Goal: Contribute content: Contribute content

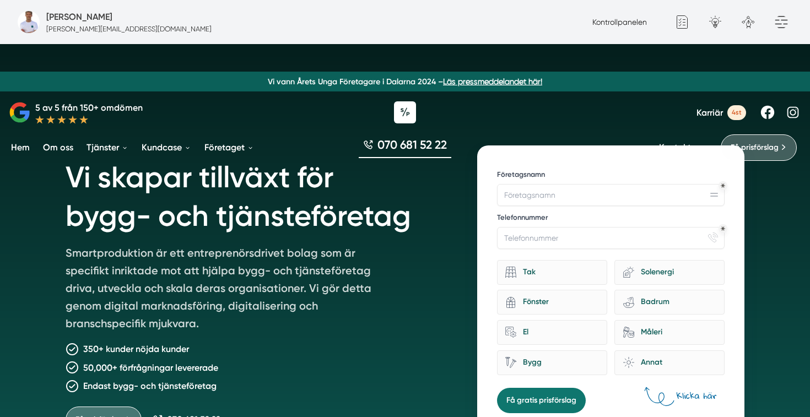
click at [708, 117] on span "Karriär" at bounding box center [710, 113] width 26 height 10
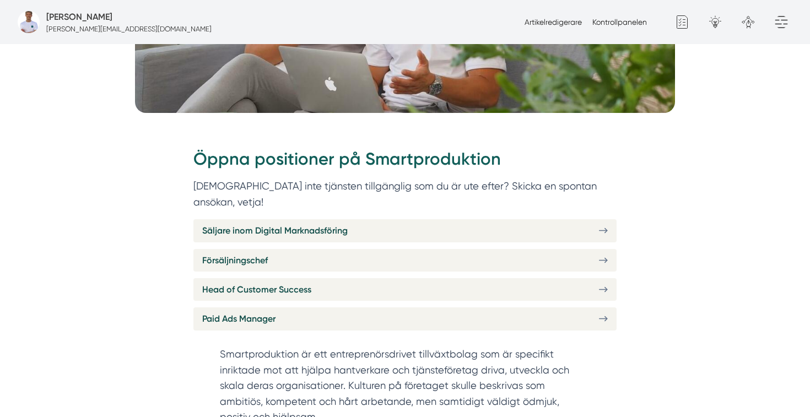
scroll to position [361, 0]
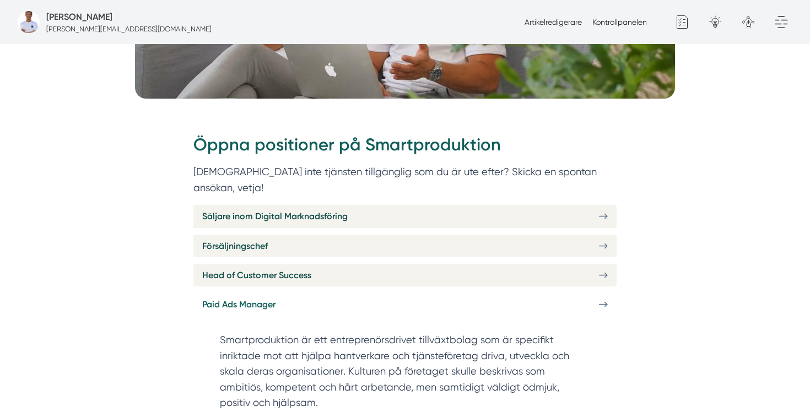
click at [268, 298] on span "Paid Ads Manager" at bounding box center [238, 305] width 73 height 14
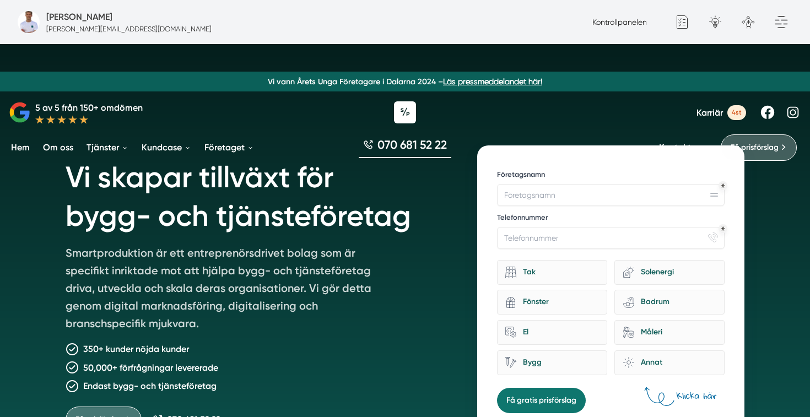
click at [711, 112] on span "Karriär" at bounding box center [710, 113] width 26 height 10
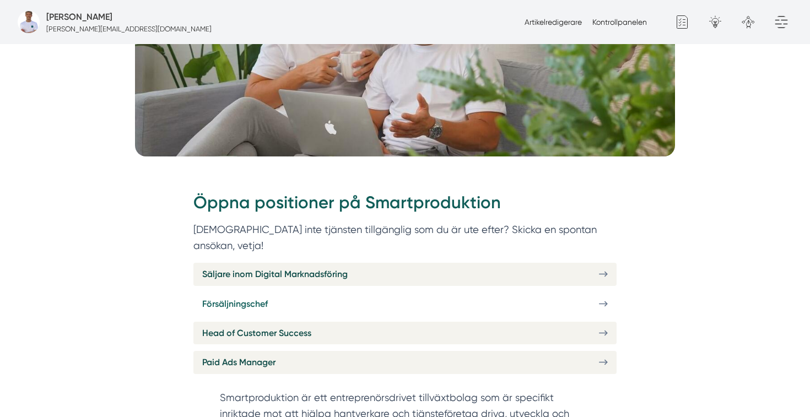
scroll to position [318, 0]
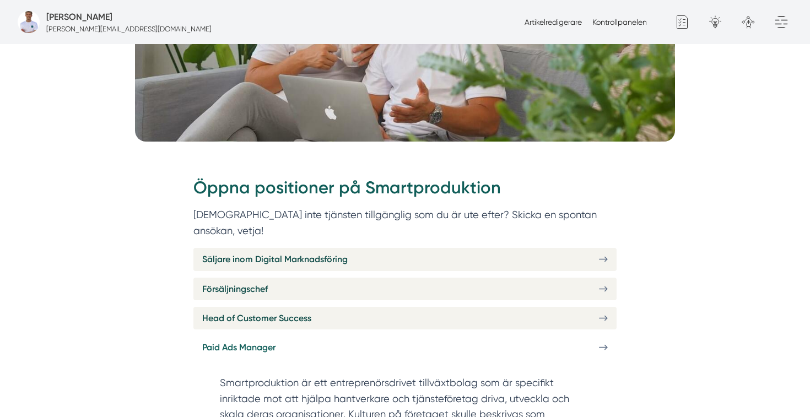
click at [297, 336] on link "Paid Ads Manager" at bounding box center [405, 347] width 423 height 23
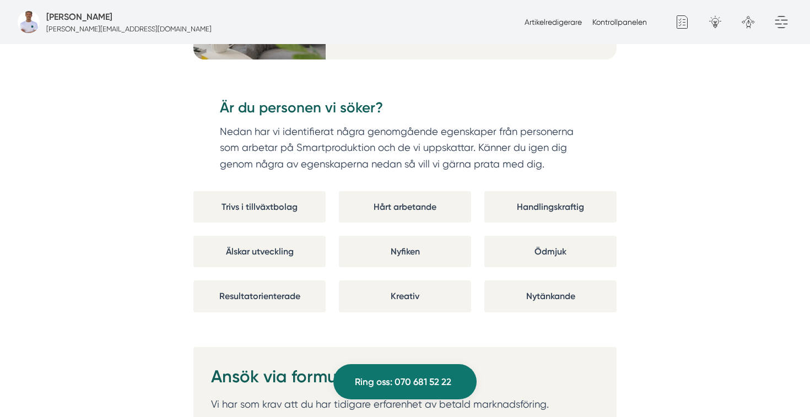
scroll to position [2104, 0]
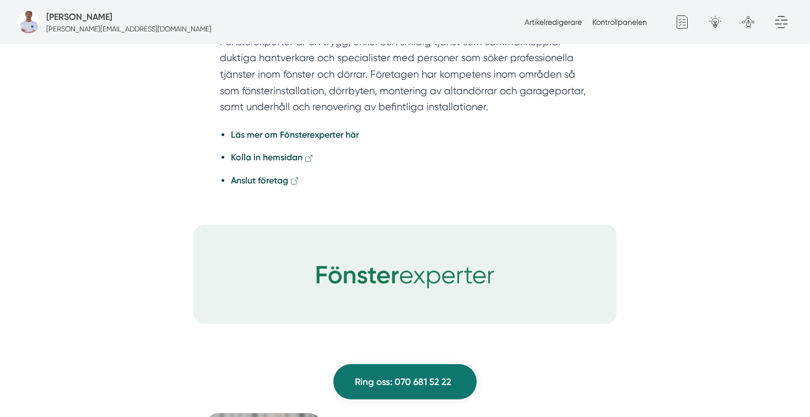
scroll to position [3071, 0]
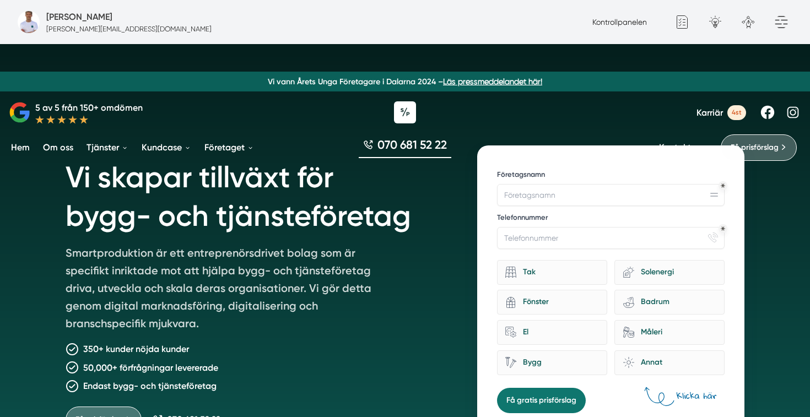
click at [607, 13] on div "Kontrollpanelen Generellt Google Analytics Generellt formulär Popup formulär Mi…" at bounding box center [690, 22] width 205 height 44
click at [599, 21] on link "Kontrollpanelen" at bounding box center [620, 22] width 55 height 9
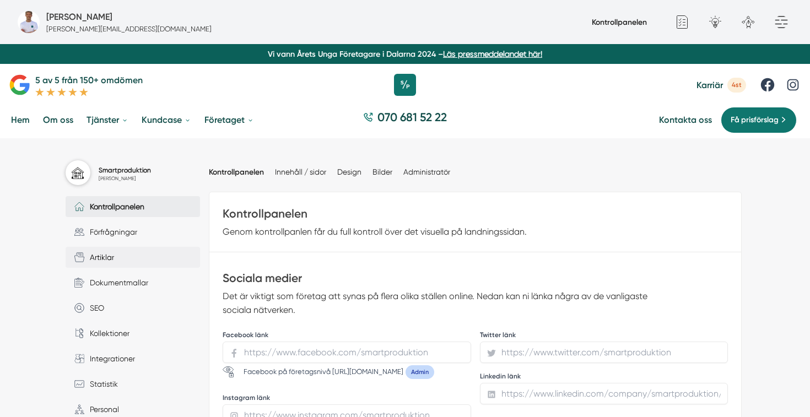
click at [112, 255] on span "Artiklar" at bounding box center [99, 257] width 30 height 12
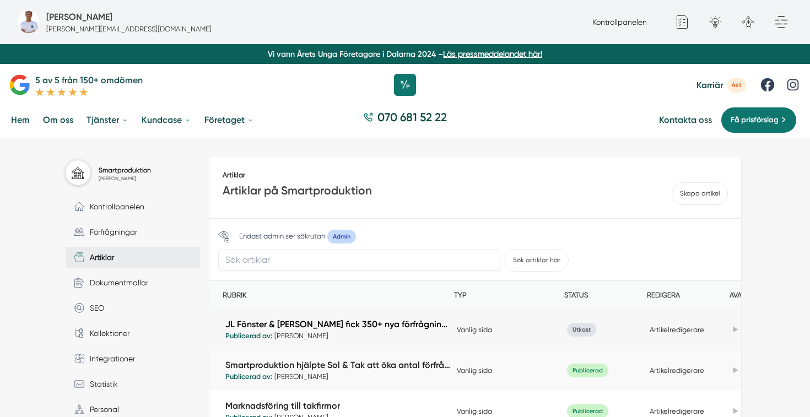
click at [391, 323] on link "JL Fönster & [PERSON_NAME] fick 350+ nya förfrågningar med Smartproduktion" at bounding box center [338, 324] width 226 height 13
click at [674, 330] on link "Artikelredigerare" at bounding box center [677, 330] width 55 height 8
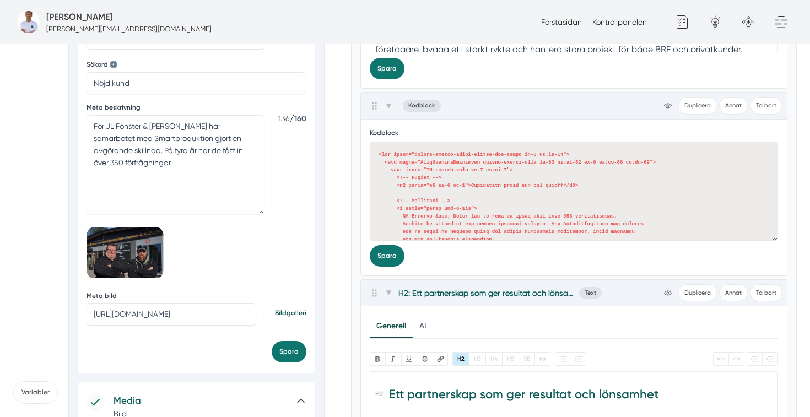
scroll to position [498, 0]
click at [287, 311] on link "Bildgalleri" at bounding box center [290, 313] width 31 height 10
click at [183, 320] on input "https://s3.eu-west-2.amazonaws.com/byggservice/photos/images/000/047/459/medium…" at bounding box center [172, 314] width 170 height 22
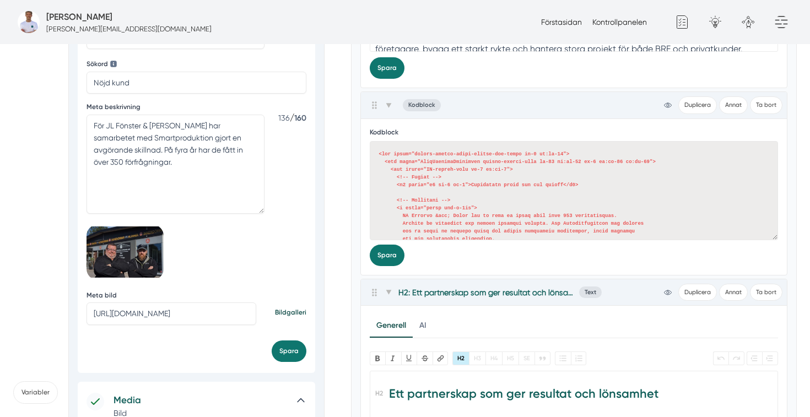
click at [183, 320] on input "https://s3.eu-west-2.amazonaws.com/byggservice/photos/images/000/047/459/medium…" at bounding box center [172, 314] width 170 height 22
paste input "63/large/bild-pa-smartproduktion-webbyraer-i-dalarnas-lan.jpg?1759393430"
type input "https://s3.eu-west-2.amazonaws.com/byggservice/photos/images/000/047/463/large/…"
click at [287, 347] on button "Spara" at bounding box center [289, 352] width 35 height 22
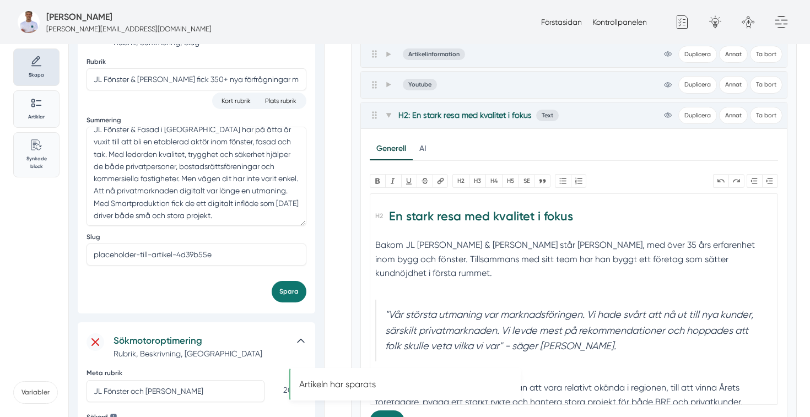
scroll to position [0, 0]
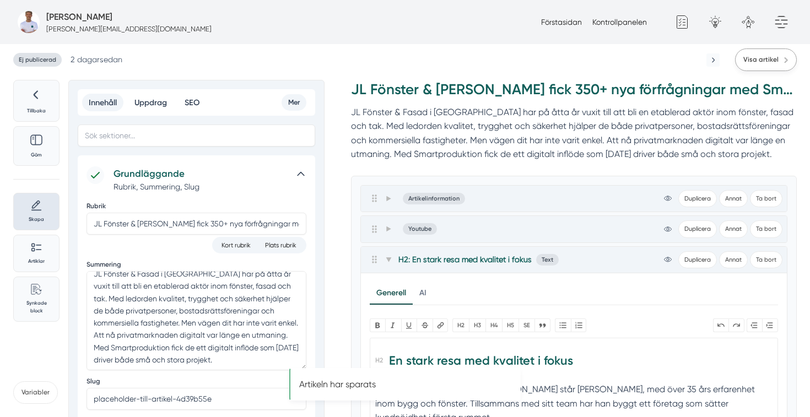
click at [766, 65] on link "Visa artikel" at bounding box center [766, 60] width 62 height 23
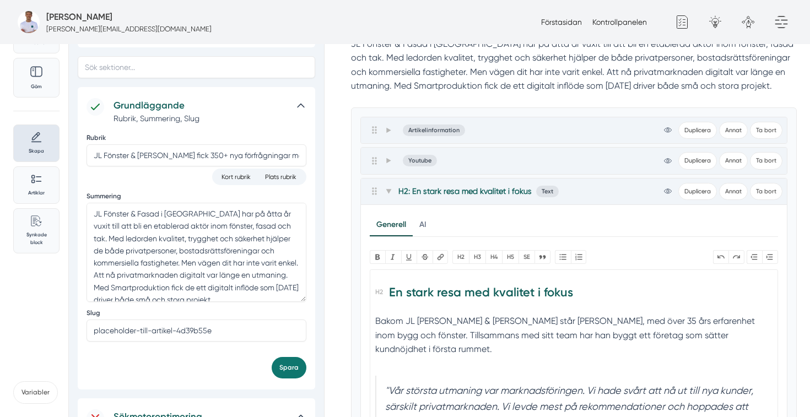
scroll to position [8, 0]
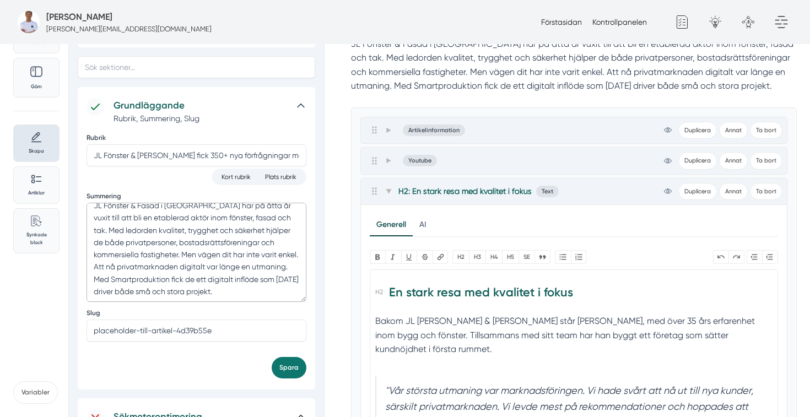
drag, startPoint x: 239, startPoint y: 288, endPoint x: 266, endPoint y: 265, distance: 35.6
click at [266, 265] on textarea "JL Fönster & Fasad i Oxelösund har på åtta år vuxit till att bli en etablerad a…" at bounding box center [197, 252] width 220 height 99
paste textarea "När de blev kund hos Smartproduktion förändrades all"
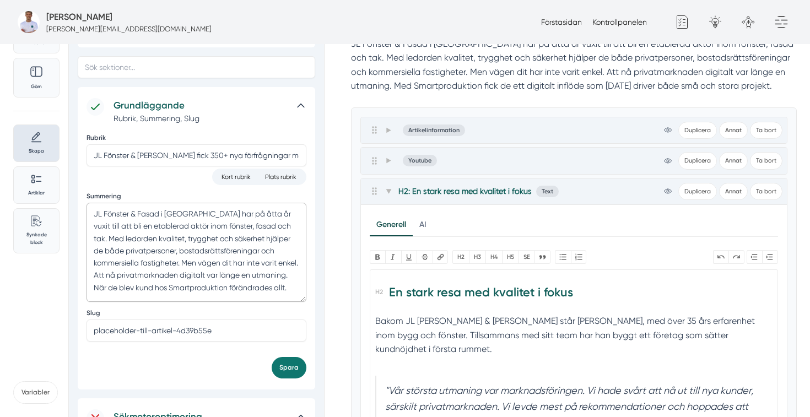
scroll to position [0, 0]
type textarea "JL Fönster & Fasad i [GEOGRAPHIC_DATA] har på åtta år vuxit till att bli en eta…"
click at [296, 367] on button "Spara" at bounding box center [289, 368] width 35 height 22
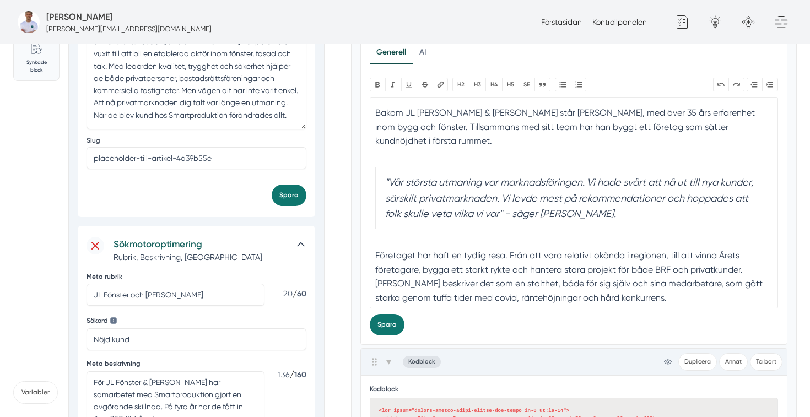
scroll to position [244, 0]
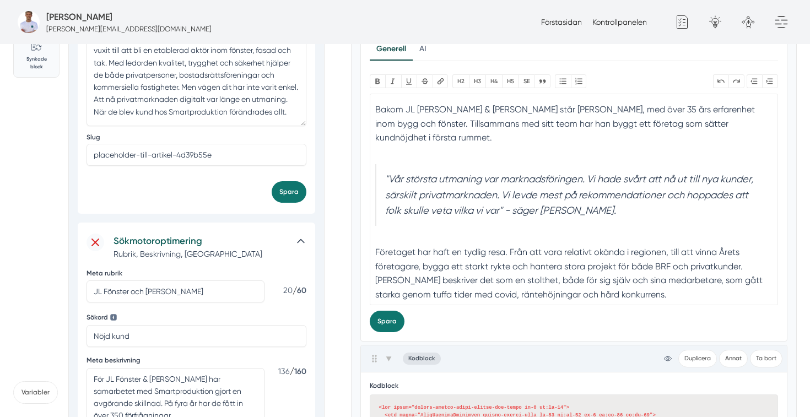
click at [501, 266] on div "Företaget har haft en tydlig resa. Från att vara relativt okända i regionen, ti…" at bounding box center [573, 267] width 397 height 70
type trix-editor "<h2>En stark resa med kvalitet i fokus</h2><div>Bakom JL Fönster &amp; Fasad st…"
click at [385, 330] on button "Spara" at bounding box center [387, 322] width 35 height 22
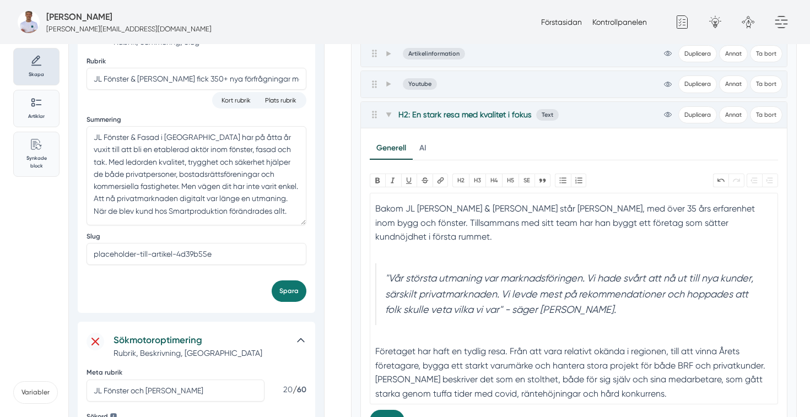
scroll to position [169, 0]
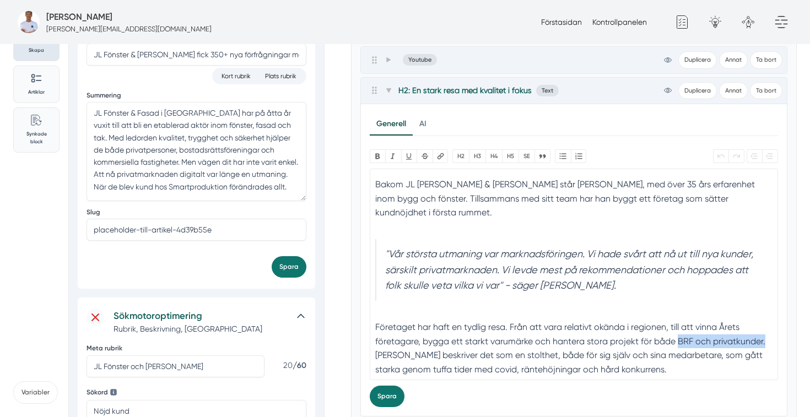
drag, startPoint x: 762, startPoint y: 342, endPoint x: 676, endPoint y: 341, distance: 86.6
click at [676, 341] on div "Företaget har haft en tydlig resa. Från att vara relativt okända i regionen, ti…" at bounding box center [573, 342] width 397 height 70
paste trix-editor "<h2>En stark resa med kvalitet i fokus</h2><div>Bakom JL Fönster &amp; Fasad st…"
click at [681, 340] on div "Företaget har haft en tydlig resa. Från att vara relativt okända i regionen, ti…" at bounding box center [573, 342] width 397 height 70
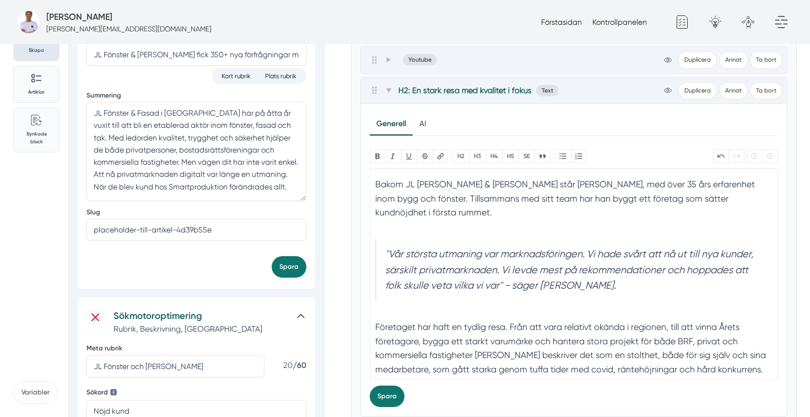
click at [717, 339] on div "Företaget har haft en tydlig resa. Från att vara relativt okända i regionen, ti…" at bounding box center [573, 342] width 397 height 70
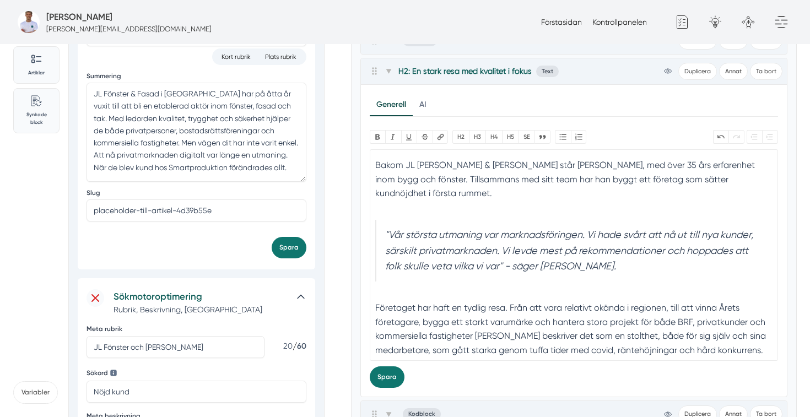
click at [472, 335] on div "Företaget har haft en tydlig resa. Från att vara relativt okända i regionen, ti…" at bounding box center [573, 322] width 397 height 70
type trix-editor "<h2>En stark resa med kvalitet i fokus</h2><div>Bakom JL Fönster &amp; Fasad st…"
click at [395, 380] on button "Spara" at bounding box center [387, 378] width 35 height 22
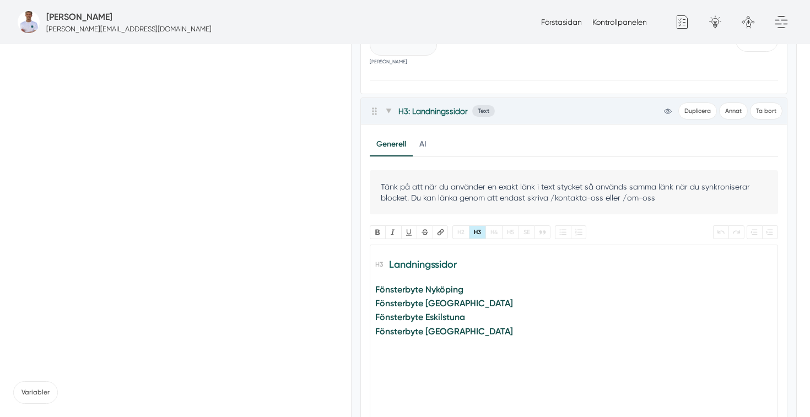
scroll to position [30383, 0]
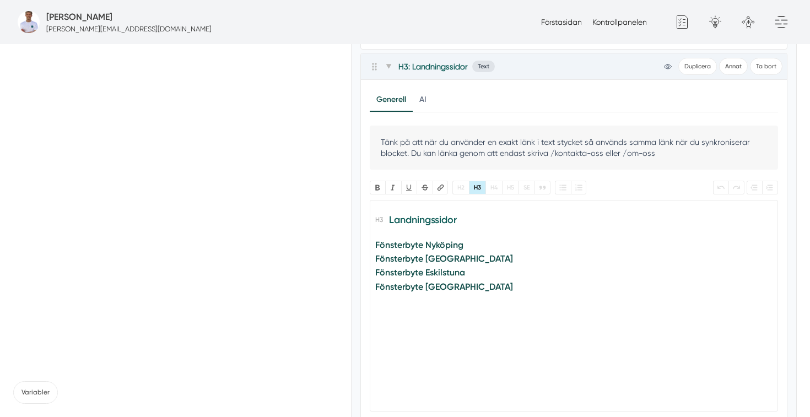
click at [374, 342] on trix-editor "Landningssidor Fönsterbyte Nyköping Fönsterbyte Linköping Fönsterbyte Eskilstun…" at bounding box center [574, 306] width 409 height 212
click at [569, 195] on button "Bullets" at bounding box center [563, 188] width 16 height 14
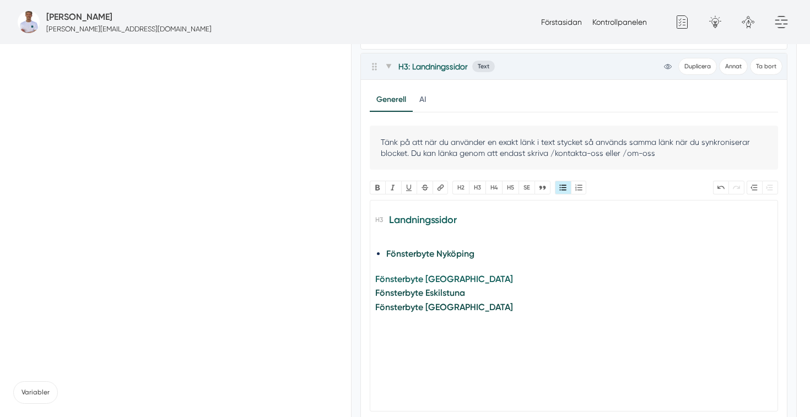
click at [376, 284] on strong "Fönsterbyte [GEOGRAPHIC_DATA]" at bounding box center [444, 279] width 138 height 10
drag, startPoint x: 480, startPoint y: 381, endPoint x: 363, endPoint y: 377, distance: 117.5
click at [363, 377] on div "Generell AI Nytt innehåll Förbättra innehållet Tänk på att när du använder en e…" at bounding box center [574, 264] width 427 height 368
click at [486, 261] on li "Fönsterbyte Nyköping" at bounding box center [573, 253] width 375 height 15
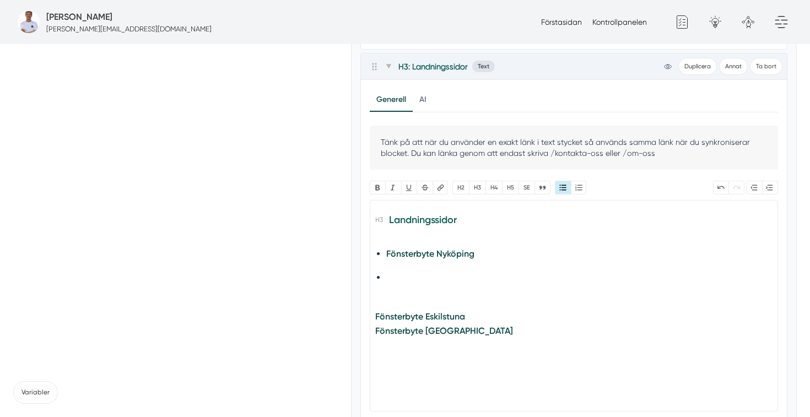
paste trix-editor "a href="https://www.xn--fnsterbytelinkping-d3bn.se/"><strong>Fönsterbyte Linköp…"
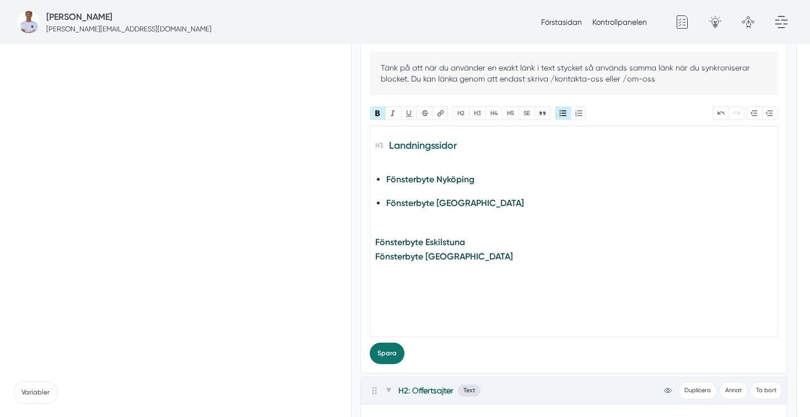
scroll to position [30472, 0]
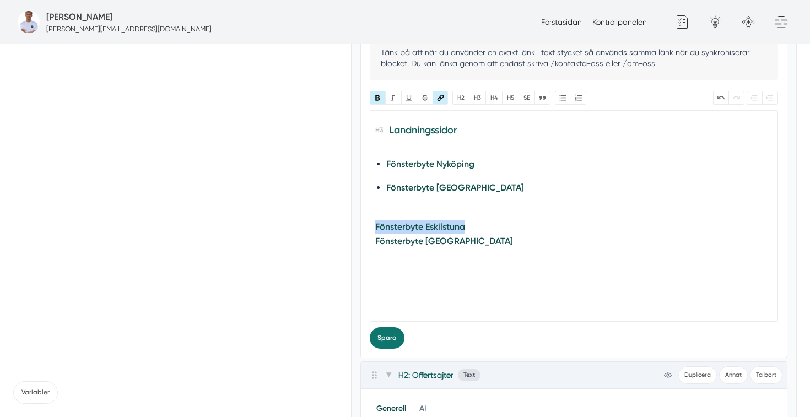
drag, startPoint x: 479, startPoint y: 332, endPoint x: 362, endPoint y: 324, distance: 117.1
click at [362, 324] on div "Generell AI Nytt innehåll Förbättra innehållet Tänk på att när du använder en e…" at bounding box center [574, 174] width 427 height 368
click at [506, 195] on li "Fönsterbyte [GEOGRAPHIC_DATA]" at bounding box center [573, 187] width 375 height 15
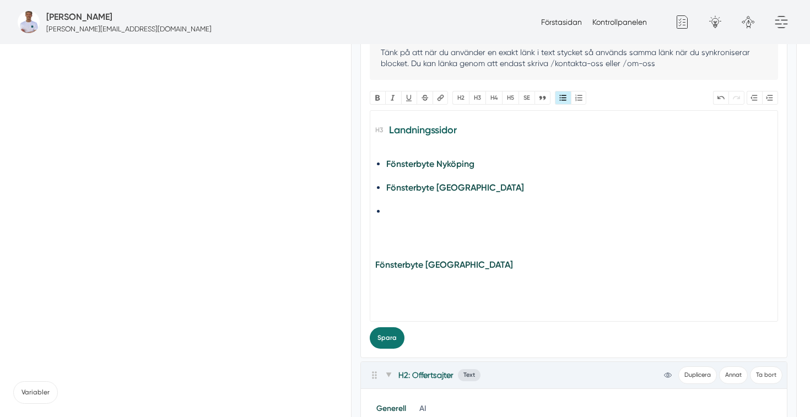
paste trix-editor "a href="https://www.xn--fnsterbyteeskilstuna-39b.com/"><strong>Fönsterbyte Eski…"
drag, startPoint x: 502, startPoint y: 373, endPoint x: 362, endPoint y: 369, distance: 139.5
click at [362, 358] on div "Generell AI Nytt innehåll Förbättra innehållet Tänk på att när du använder en e…" at bounding box center [574, 174] width 427 height 368
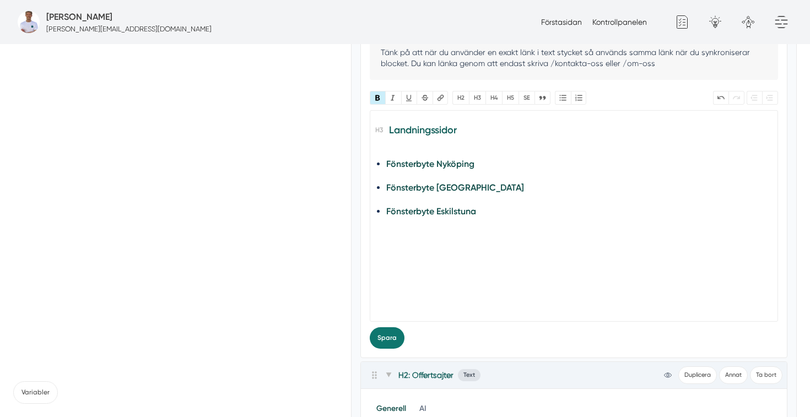
click at [506, 219] on li "Fönsterbyte Eskilstuna" at bounding box center [573, 211] width 375 height 15
paste trix-editor "a href="https://www.xn--fnsterbytenorrkping-q6bo.com/"><strong>Fönsterbyte Norr…"
type trix-editor "<h3>Landningssidor</h3><ul><li><a href="https://www.xn--fnsterbytenykping-zzbm.…"
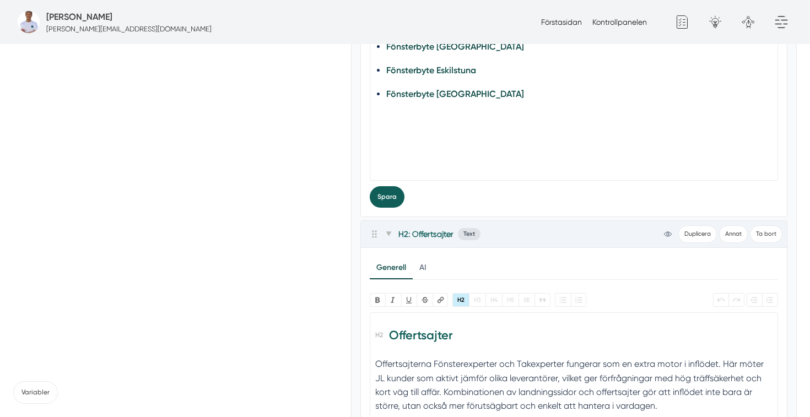
scroll to position [30637, 0]
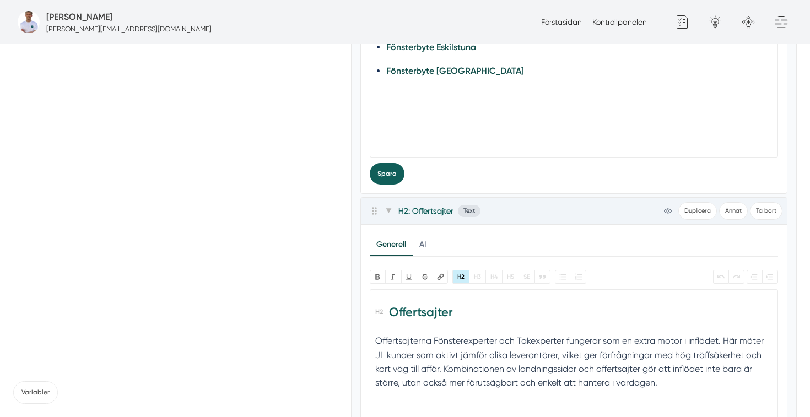
click at [391, 185] on button "Spara" at bounding box center [387, 174] width 35 height 22
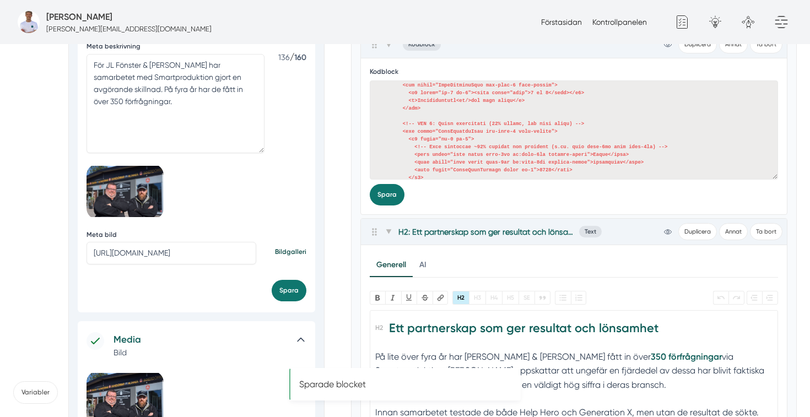
scroll to position [0, 0]
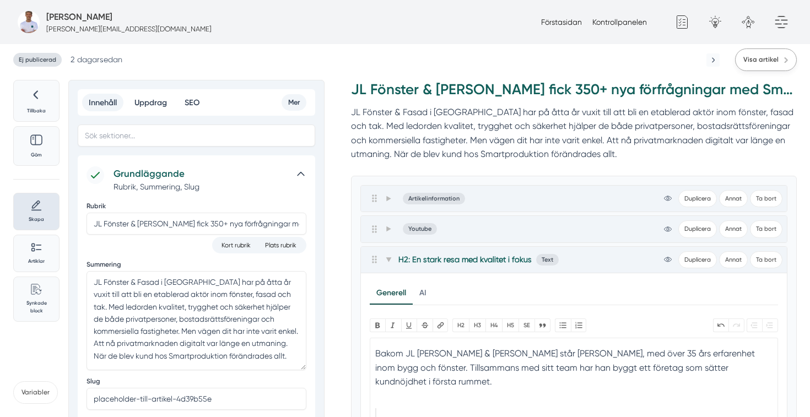
click at [765, 58] on span "Visa artikel" at bounding box center [761, 60] width 35 height 10
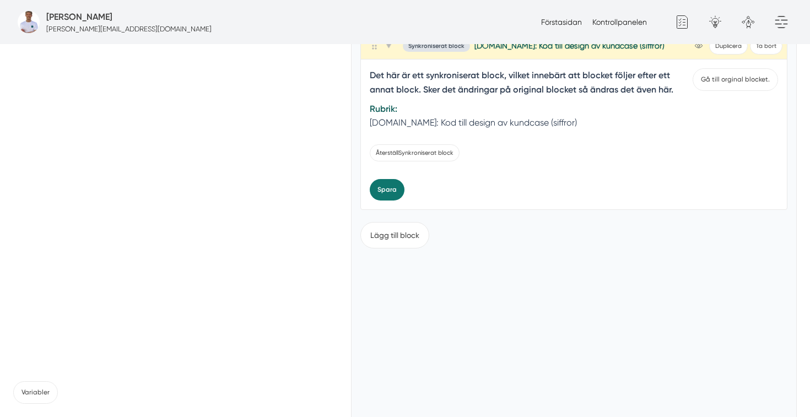
scroll to position [31879, 0]
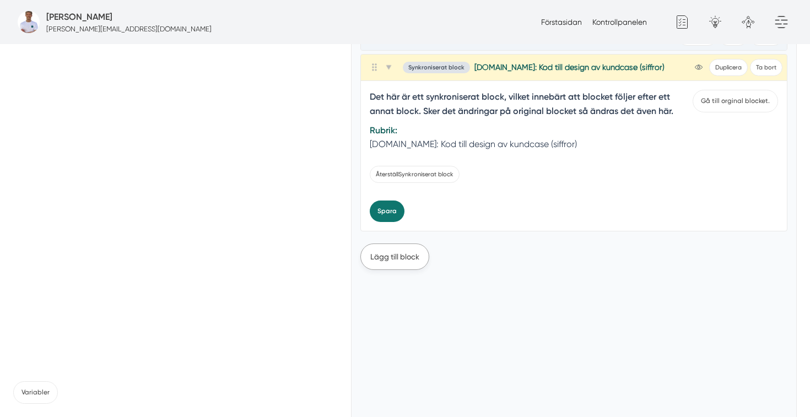
click at [412, 270] on button "Lägg till block" at bounding box center [395, 257] width 69 height 26
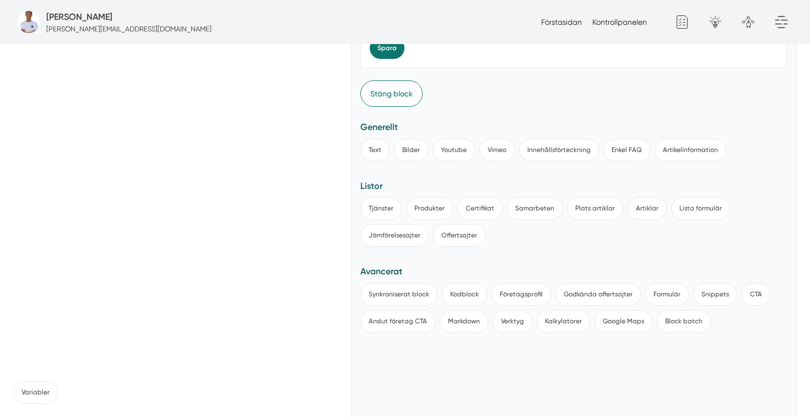
scroll to position [32078, 0]
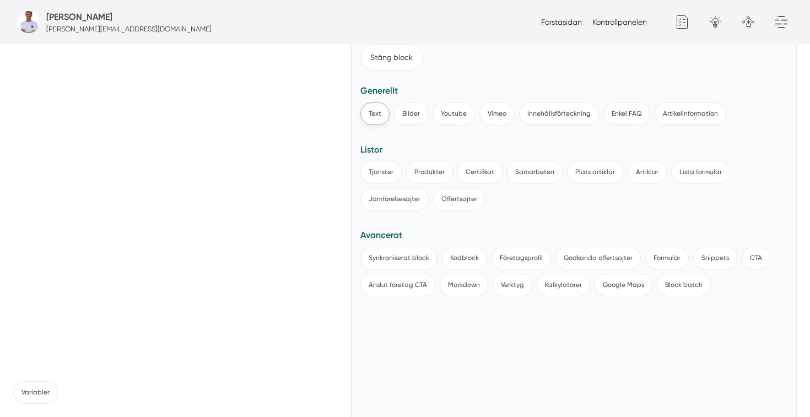
click at [374, 125] on button "Text" at bounding box center [375, 114] width 29 height 23
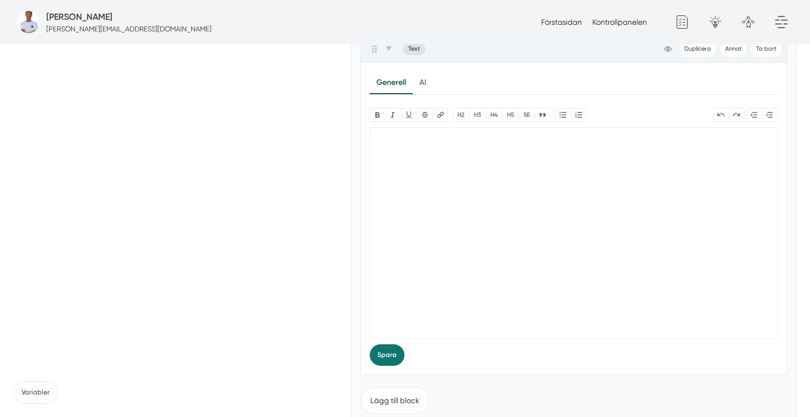
click at [428, 249] on trix-editor at bounding box center [574, 233] width 409 height 212
click at [463, 122] on button "H2" at bounding box center [461, 115] width 17 height 14
paste trix-editor "<h2>Nästa steg i samarbetet<br><br></h2><h2><h3>Nästa steg i samarbetet</h3></h…"
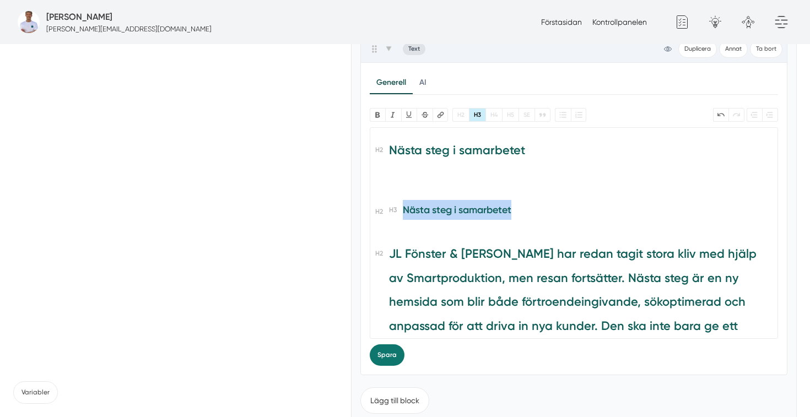
drag, startPoint x: 503, startPoint y: 323, endPoint x: 353, endPoint y: 308, distance: 150.1
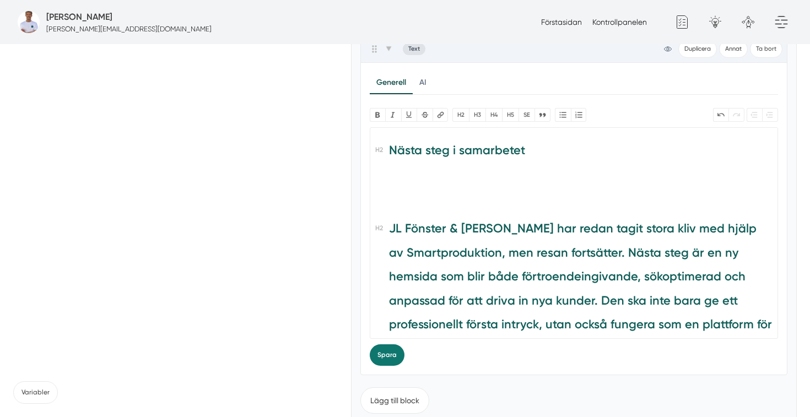
click at [390, 331] on h2 "JL Fönster & Fasad har redan tagit stora kliv med hjälp av Smartproduktion, men…" at bounding box center [573, 388] width 397 height 342
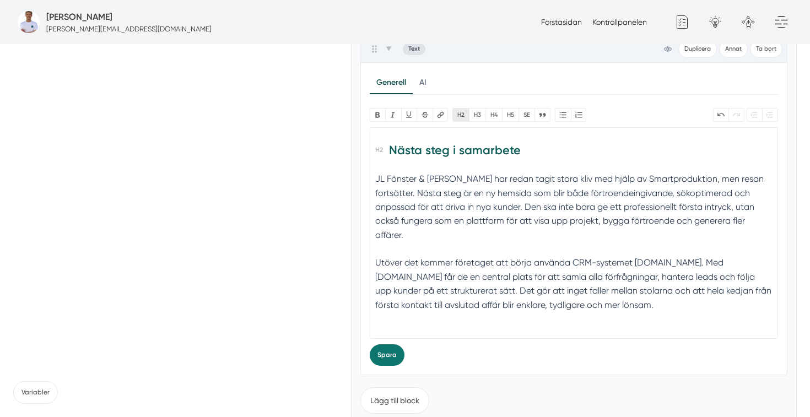
click at [466, 122] on button "H2" at bounding box center [461, 115] width 17 height 14
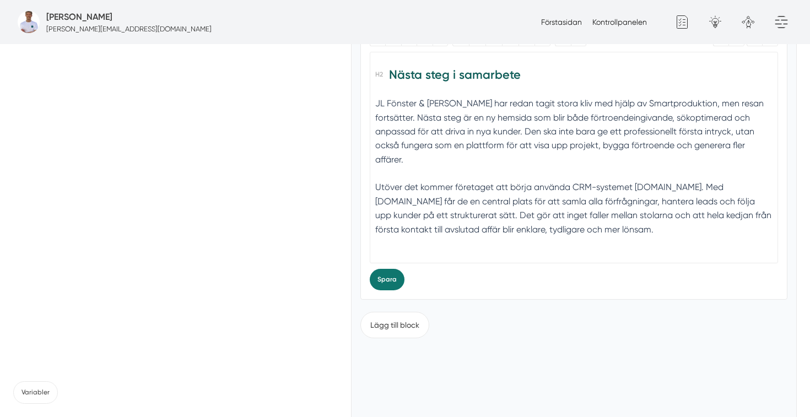
scroll to position [32157, 0]
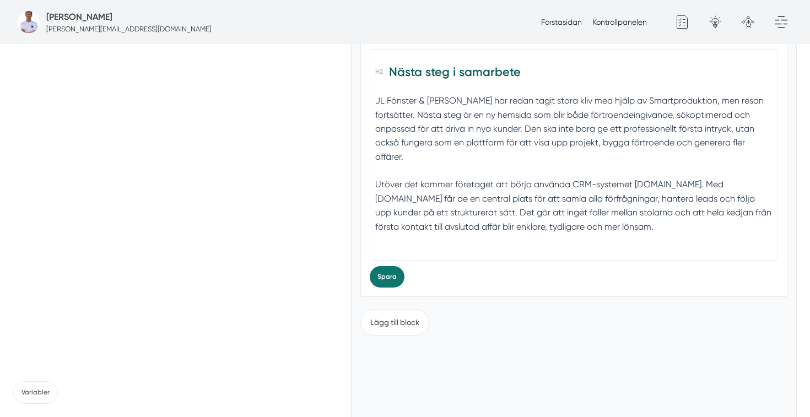
click at [566, 248] on div "JL Fönster & Fasad har redan tagit stora kliv med hjälp av Smartproduktion, men…" at bounding box center [573, 171] width 397 height 154
drag, startPoint x: 415, startPoint y: 342, endPoint x: 367, endPoint y: 342, distance: 47.4
click at [367, 297] on div "Generell AI Nytt innehåll Förbättra innehållet Bold Italic U Strikethrough Länk…" at bounding box center [574, 141] width 427 height 312
paste trix-editor "<h2>Nästa steg i samarbete</h2><div>JL Fönster &amp; Fasad har redan tagit stor…"
type trix-editor "<h2>Nästa steg i samarbete</h2><div>JL Fönster &amp; Fasad har redan tagit stor…"
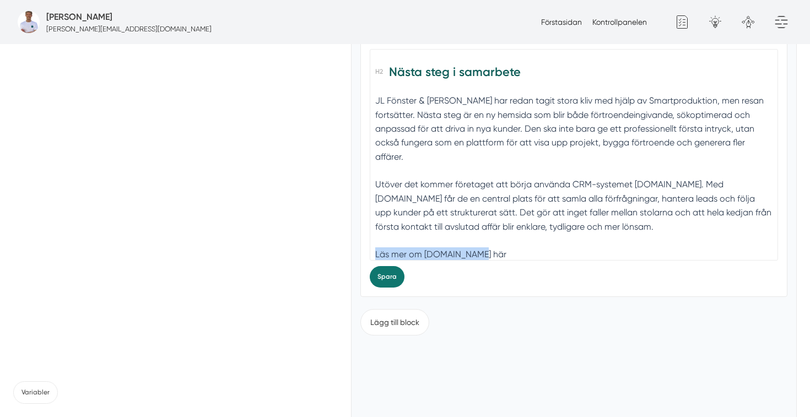
drag, startPoint x: 480, startPoint y: 342, endPoint x: 365, endPoint y: 343, distance: 114.7
click at [365, 297] on div "Generell AI Nytt innehåll Förbättra innehållet Bold Italic U Strikethrough Länk…" at bounding box center [574, 141] width 427 height 312
click at [444, 44] on button "Länk" at bounding box center [441, 37] width 16 height 14
click at [455, 75] on input "URL" at bounding box center [492, 64] width 232 height 21
paste input "https://www.smart.nu/f%C3%B6retag/smart"
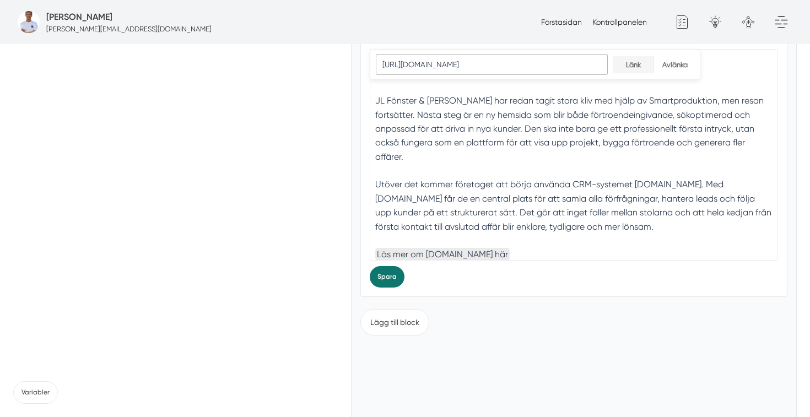
type input "https://www.smart.nu/f%C3%B6retag/smart"
click at [633, 73] on input "Länk" at bounding box center [634, 64] width 40 height 17
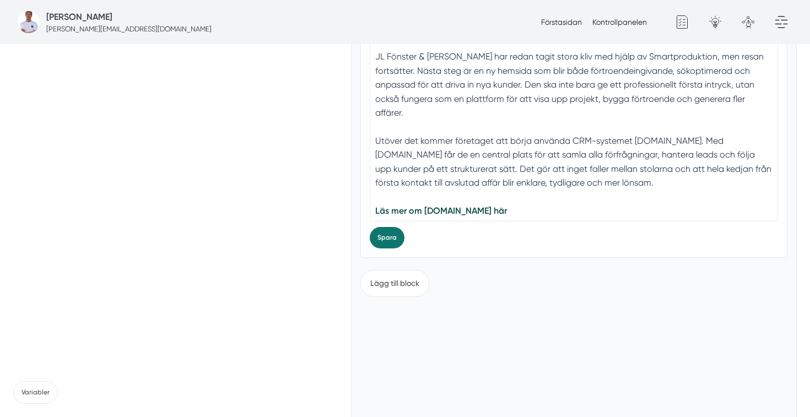
scroll to position [32260, 0]
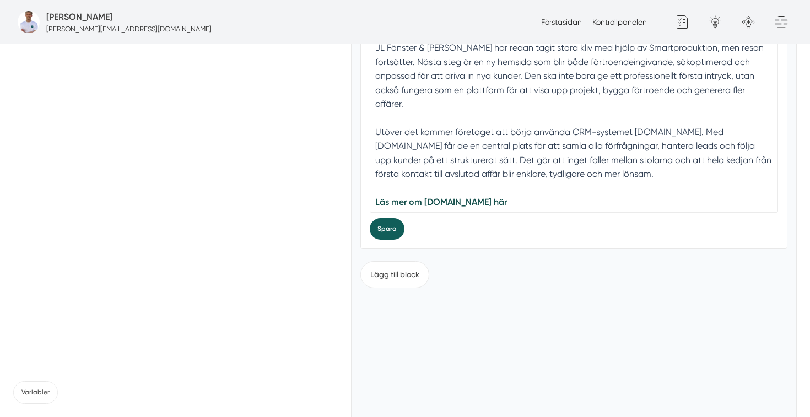
click at [383, 240] on button "Spara" at bounding box center [387, 229] width 35 height 22
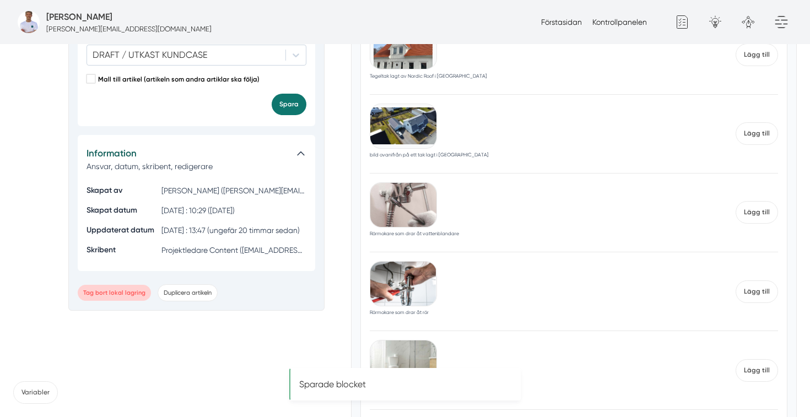
scroll to position [0, 0]
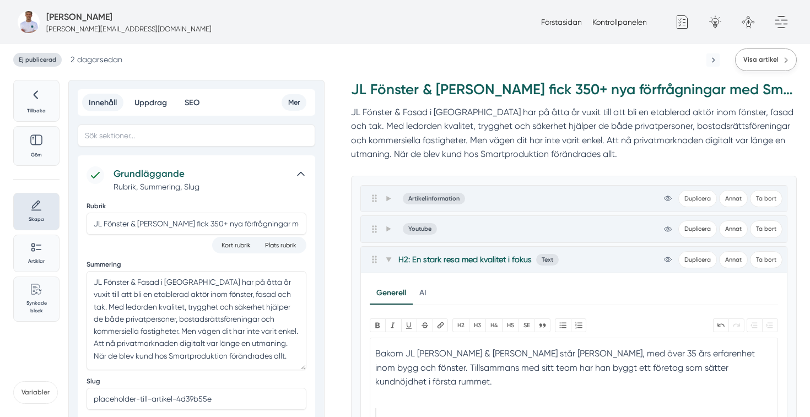
click at [765, 57] on span "Visa artikel" at bounding box center [761, 60] width 35 height 10
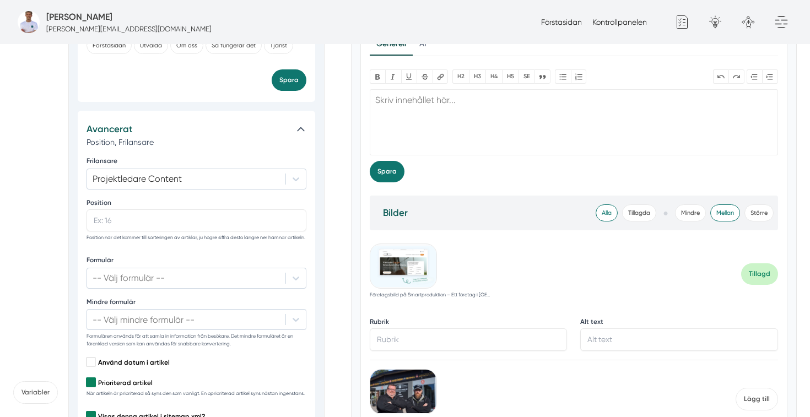
scroll to position [1531, 0]
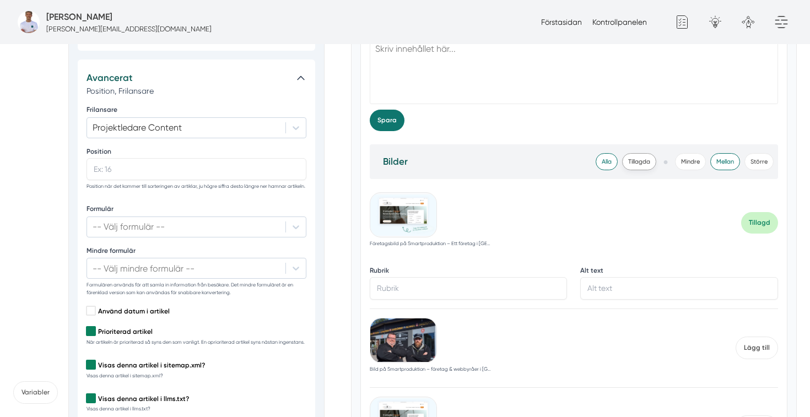
click at [632, 160] on span "Tillagda" at bounding box center [639, 161] width 34 height 17
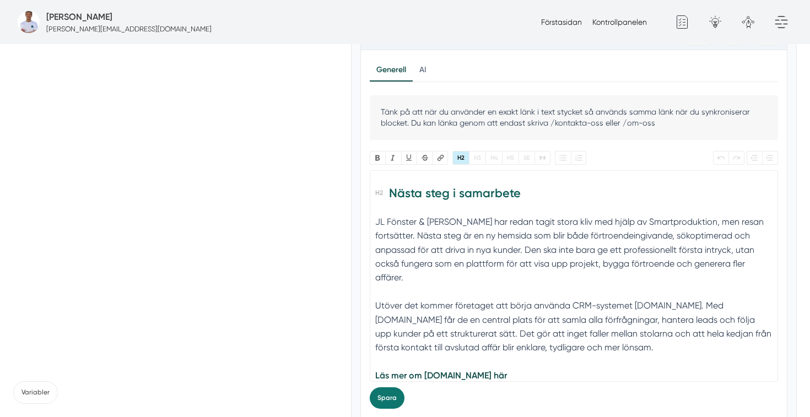
scroll to position [5, 0]
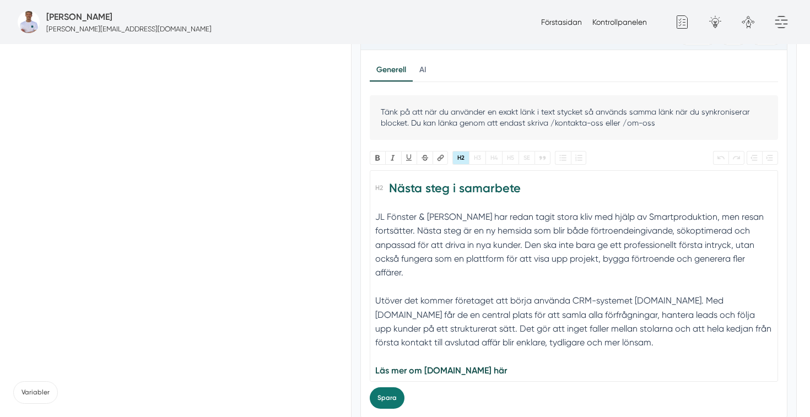
click at [534, 194] on h2 "Nästa steg i samarbete" at bounding box center [573, 191] width 397 height 31
type trix-editor "<h2>Nästa steg i samarbetet</h2><div>JL Fönster &amp; Fasad har redan tagit sto…"
click at [390, 397] on button "Spara" at bounding box center [387, 399] width 35 height 22
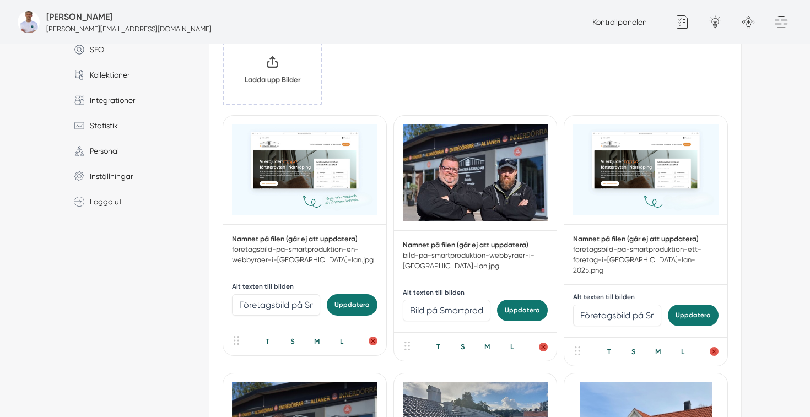
scroll to position [268, 0]
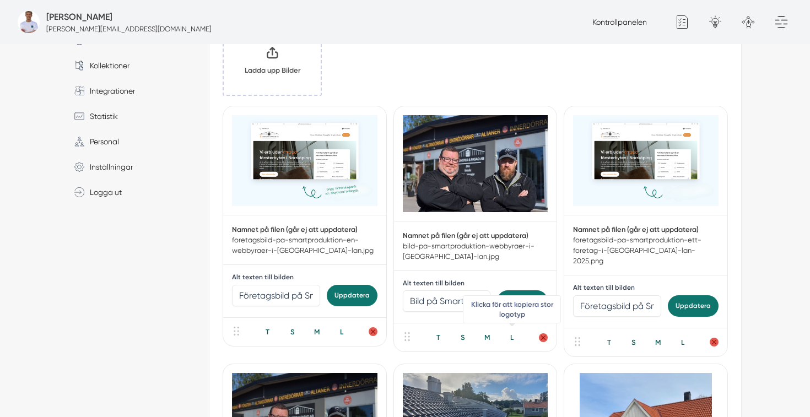
click at [511, 341] on div "L" at bounding box center [512, 337] width 23 height 10
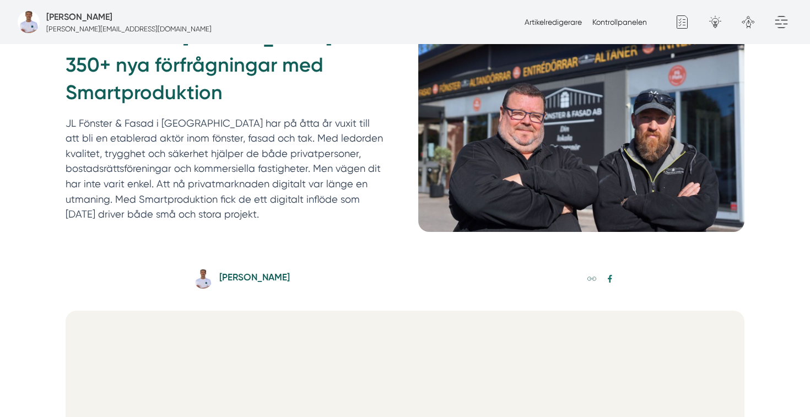
scroll to position [180, 0]
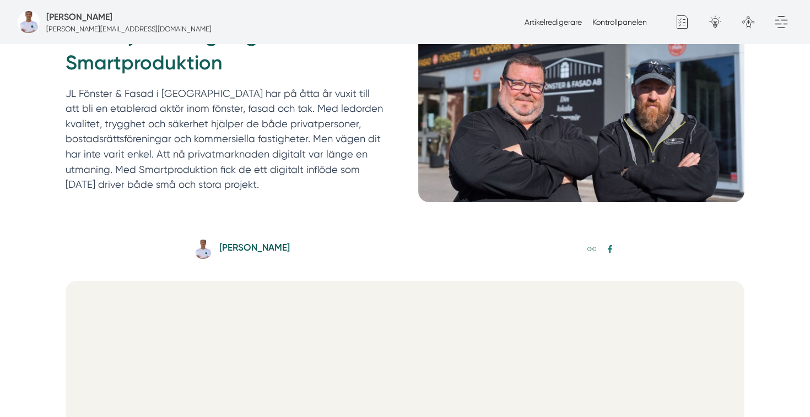
drag, startPoint x: 226, startPoint y: 190, endPoint x: 117, endPoint y: 169, distance: 111.1
click at [117, 169] on p "JL Fönster & Fasad i Oxelösund har på åtta år vuxit till att bli en etablerad a…" at bounding box center [225, 139] width 318 height 106
copy p "Med Smartproduktion fick de ett digitalt inflöde som idag driver både små och s…"
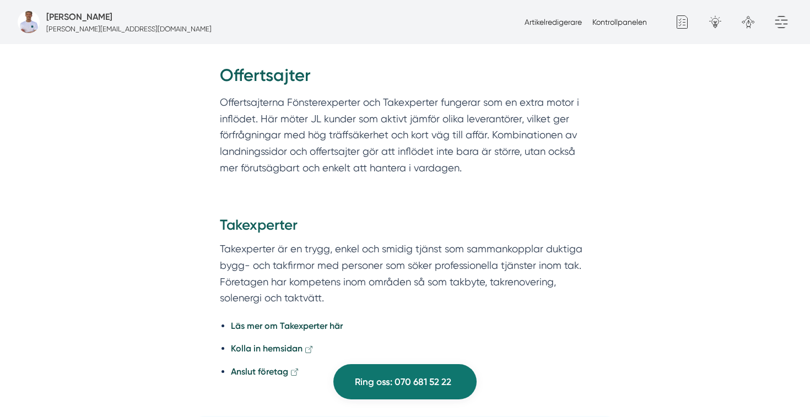
scroll to position [2317, 0]
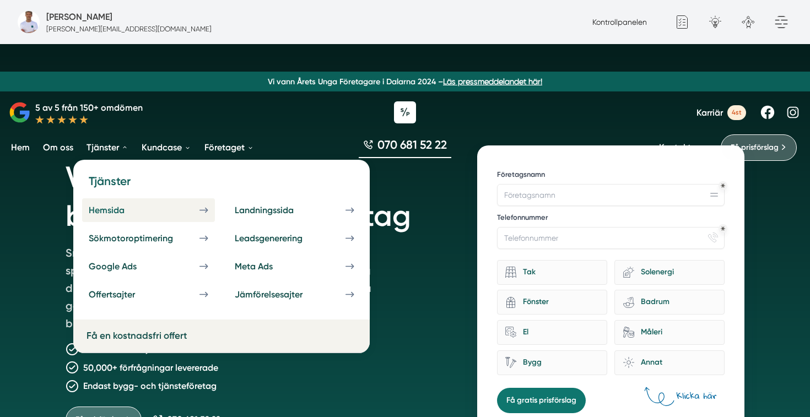
click at [112, 208] on div "Hemsida" at bounding box center [120, 210] width 62 height 10
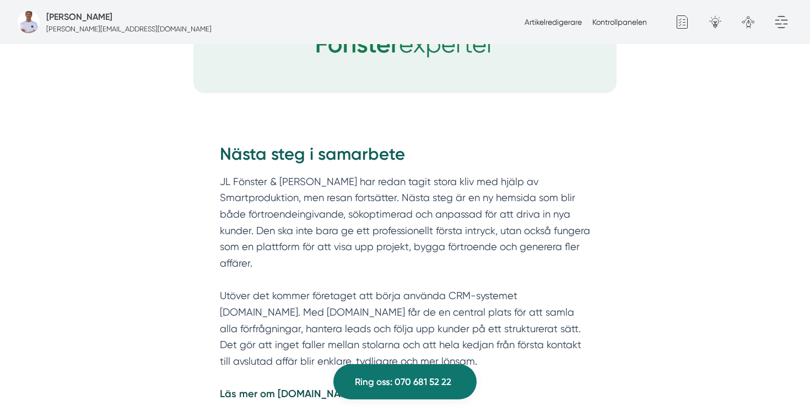
scroll to position [3339, 0]
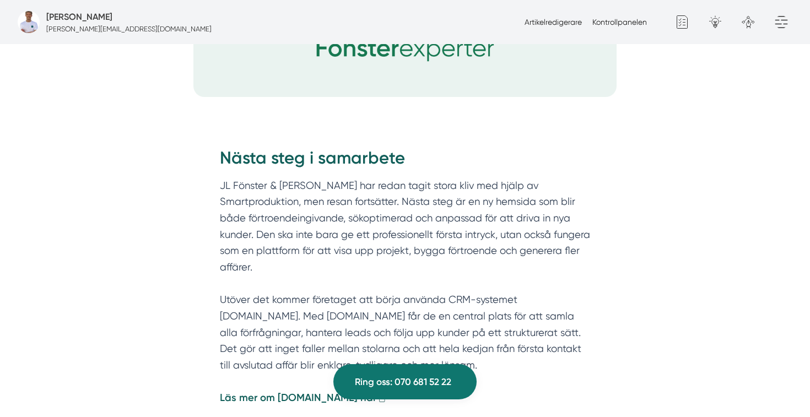
click at [306, 392] on strong "Läs mer om [DOMAIN_NAME] här" at bounding box center [298, 398] width 157 height 12
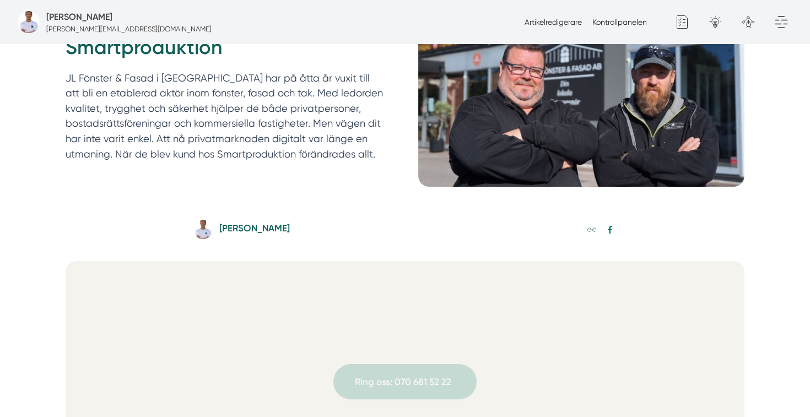
scroll to position [0, 0]
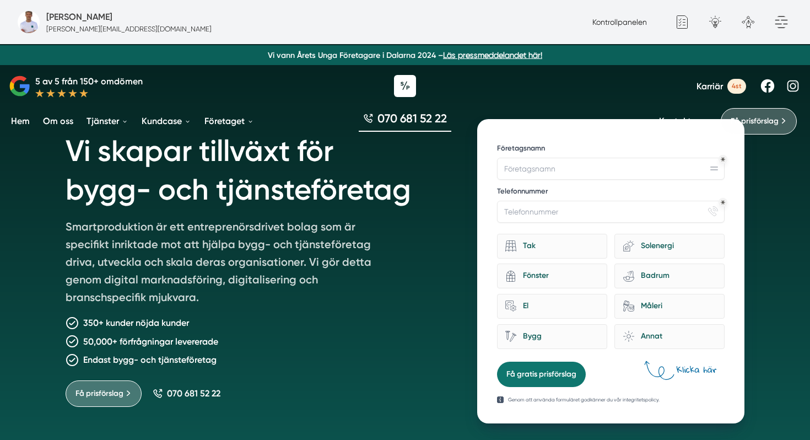
scroll to position [26, 0]
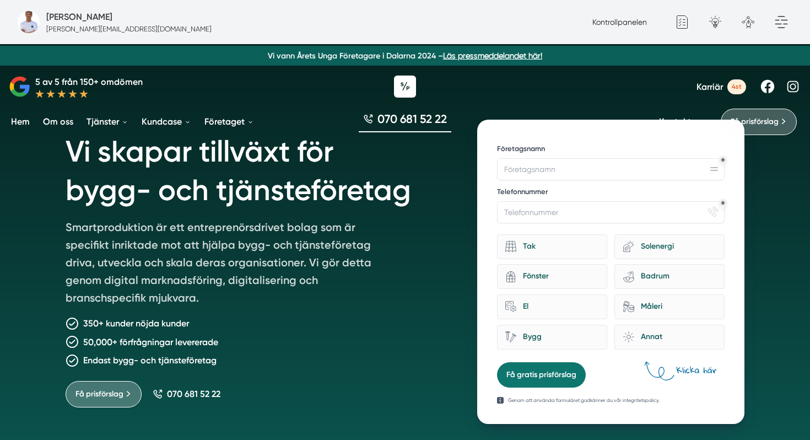
click at [65, 120] on link "Om oss" at bounding box center [58, 122] width 35 height 28
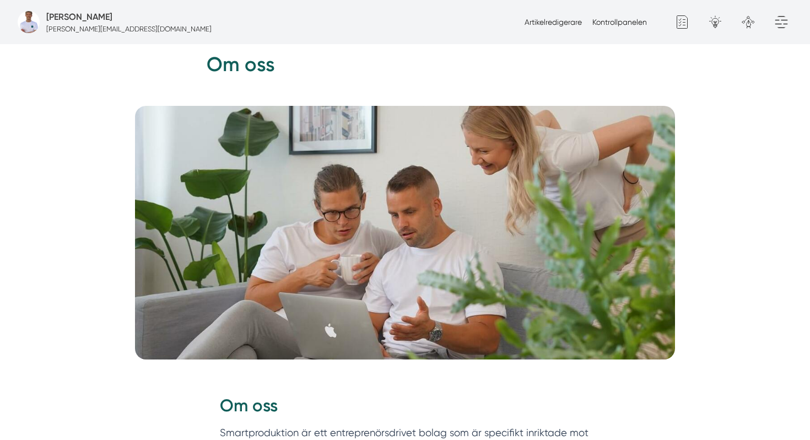
scroll to position [101, 0]
